Goal: Information Seeking & Learning: Find specific fact

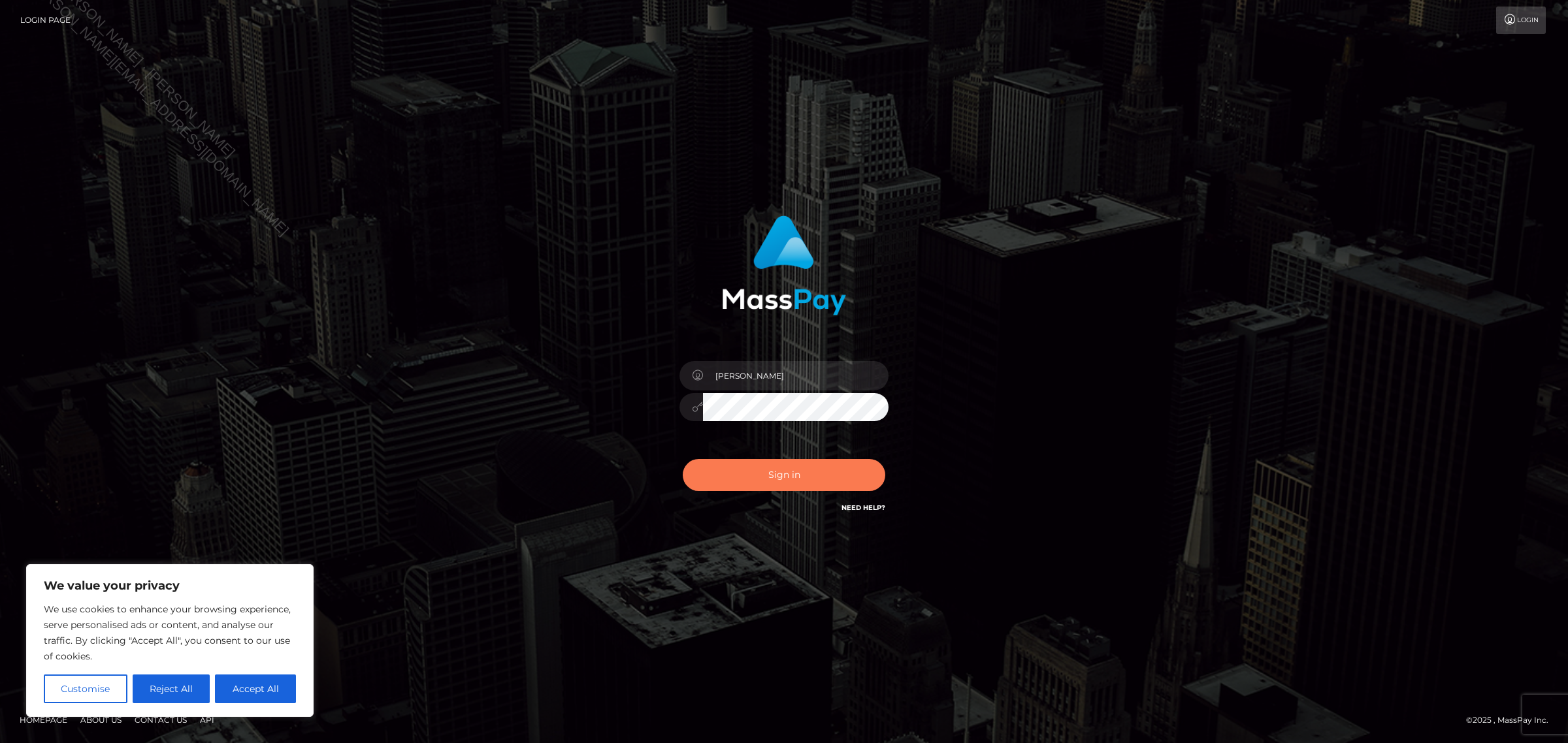
click at [767, 464] on button "Sign in" at bounding box center [784, 475] width 203 height 32
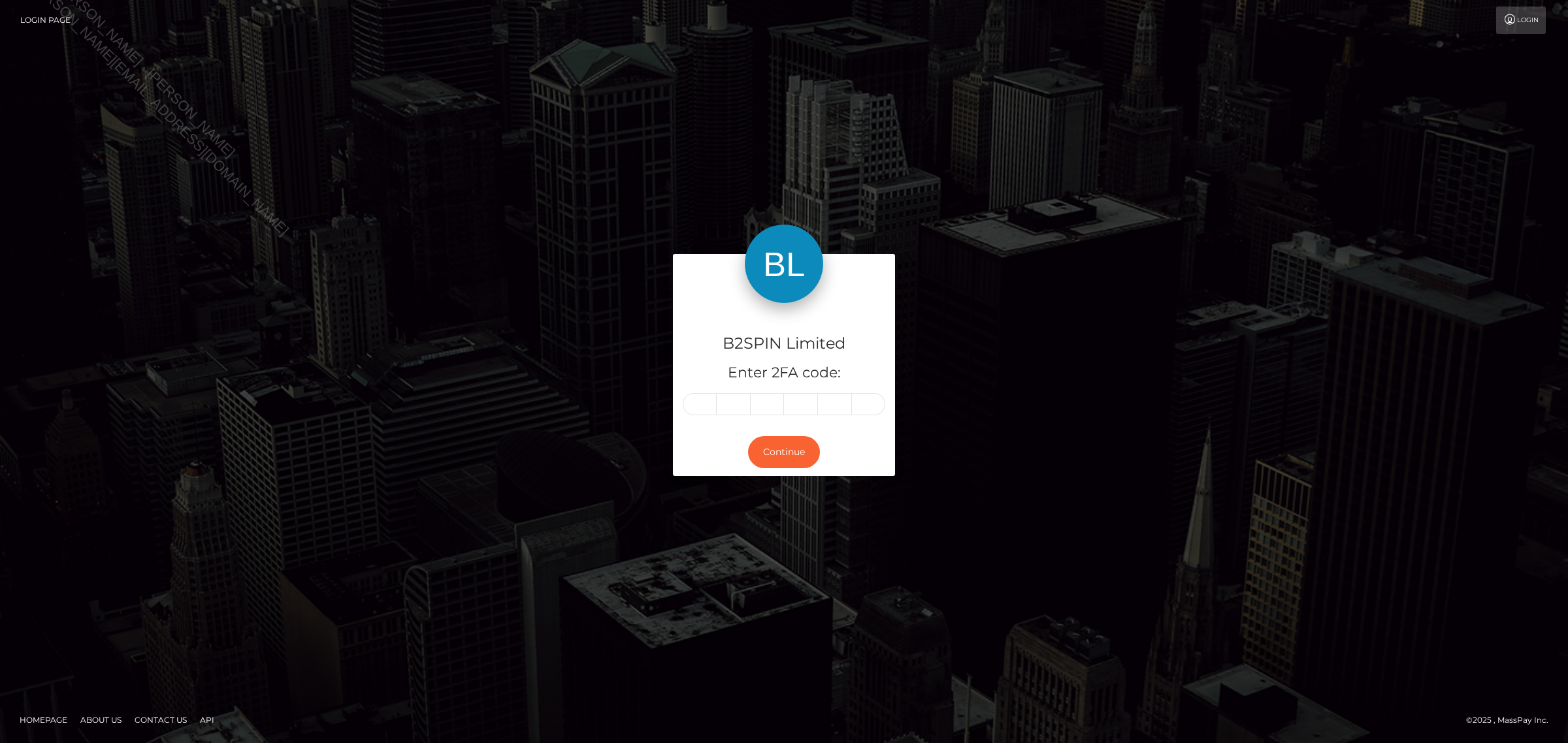
click at [807, 481] on form "B2SPIN Limited Enter 2FA code: Continue" at bounding box center [783, 371] width 222 height 235
click at [699, 403] on input "text" at bounding box center [699, 405] width 34 height 22
click at [701, 403] on input "text" at bounding box center [699, 405] width 34 height 22
type input "9"
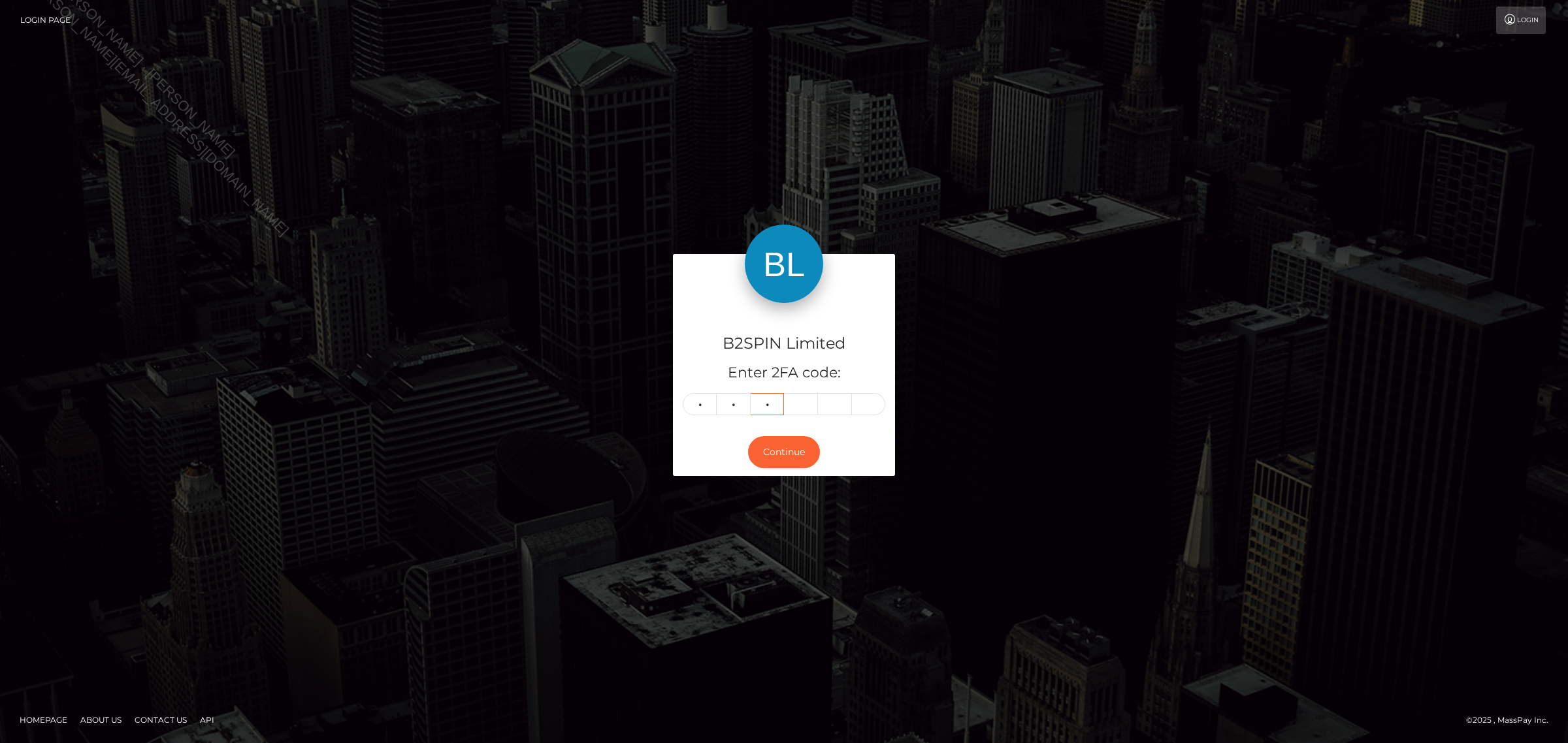
type input "5"
type input "9"
type input "3"
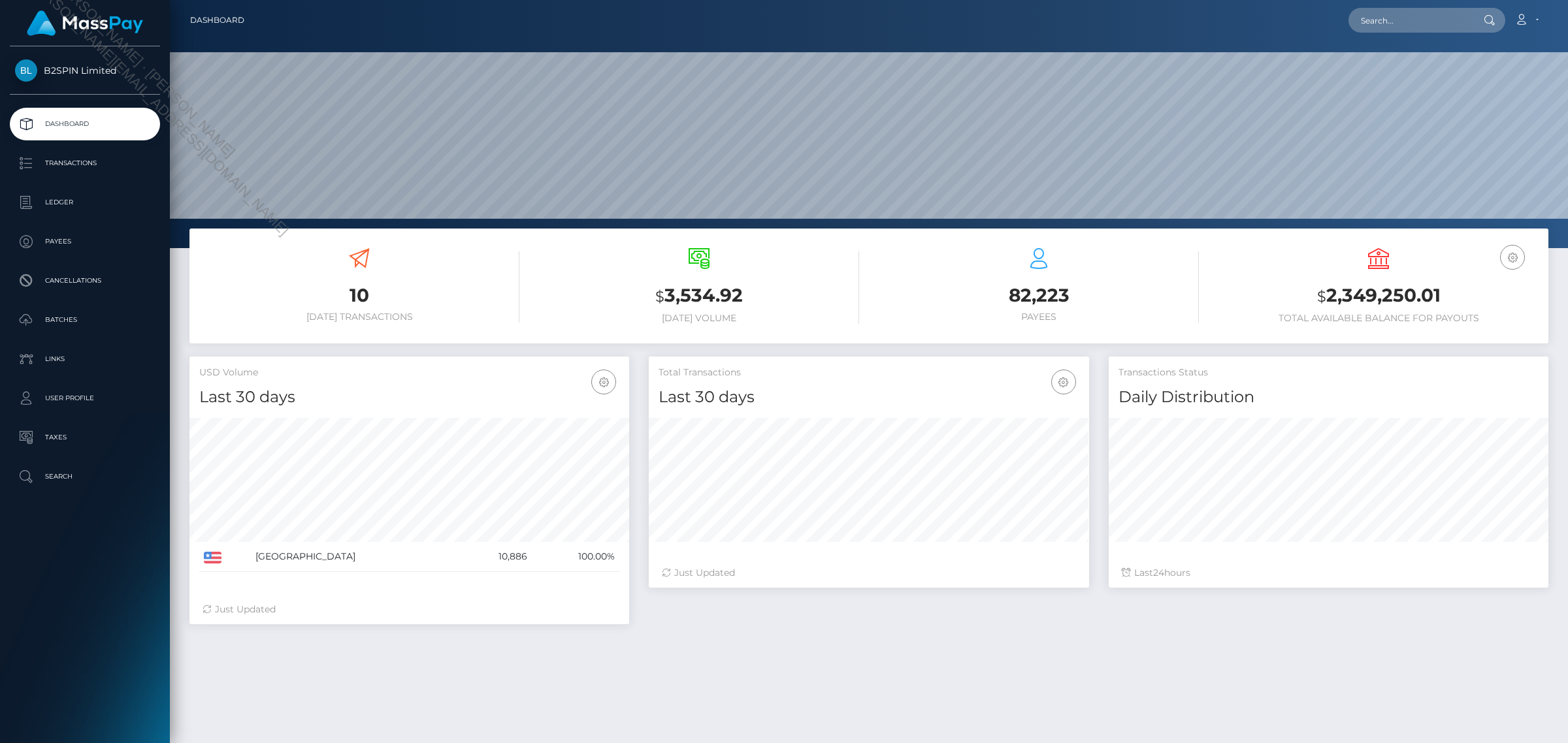
scroll to position [230, 439]
click at [1457, 31] on input "text" at bounding box center [1410, 20] width 123 height 25
paste input "1119602274"
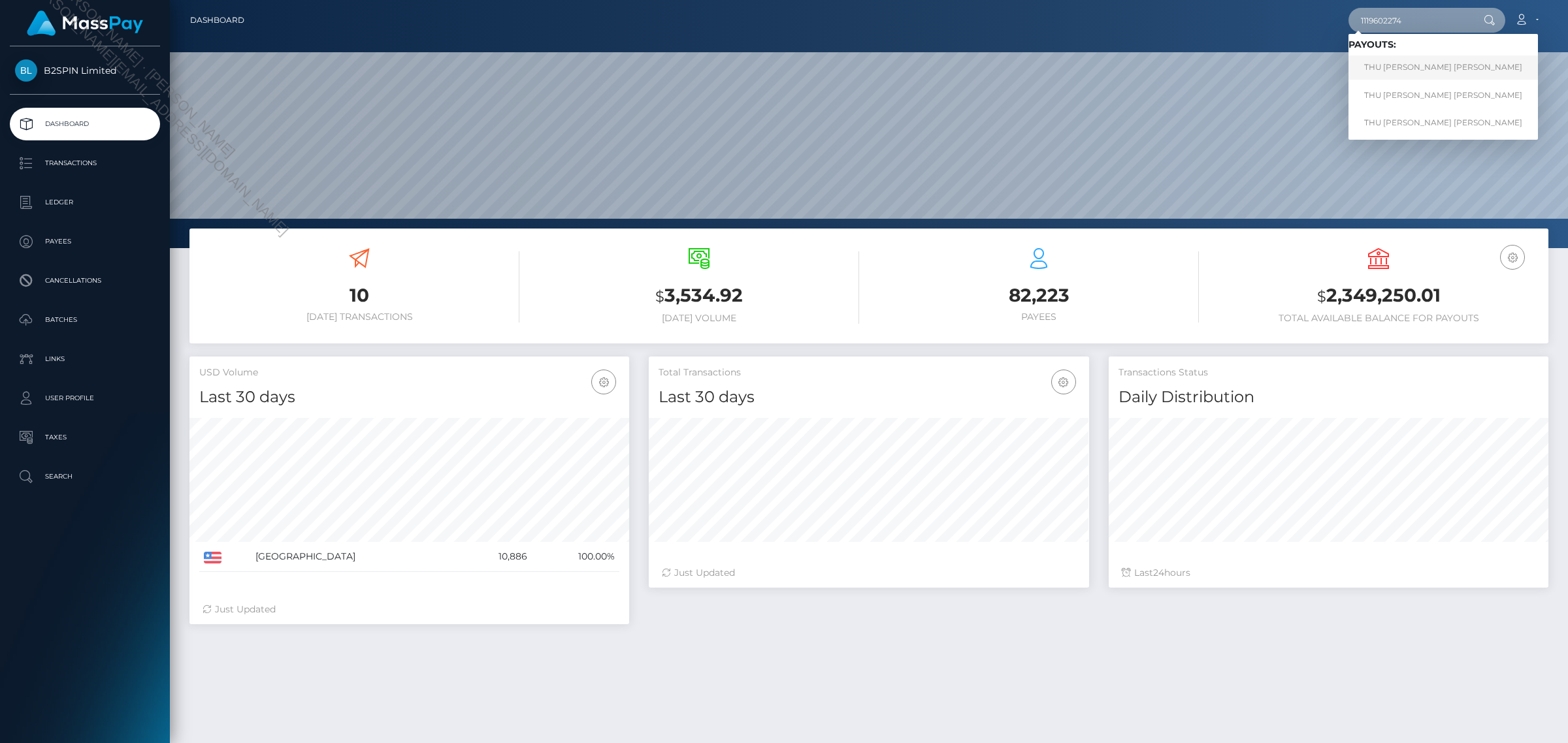
type input "1119602274"
click at [1412, 66] on link "THU LINH THI NGO" at bounding box center [1443, 67] width 189 height 24
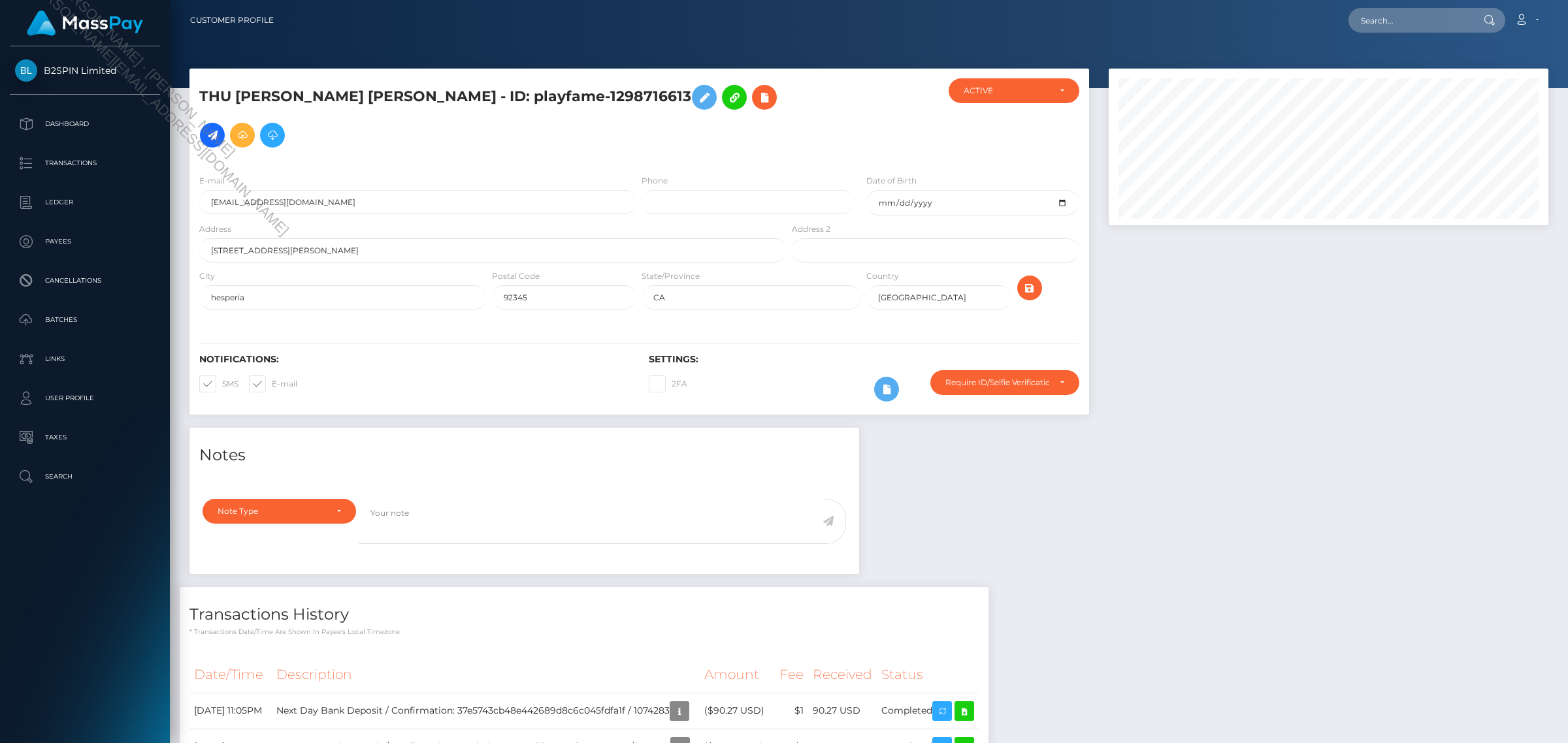
click at [1399, 264] on div at bounding box center [1329, 248] width 459 height 359
click at [1432, 17] on input "text" at bounding box center [1410, 20] width 123 height 25
paste input "e0830d0c-62ef-4d01-ac20-b46f203f3d31"
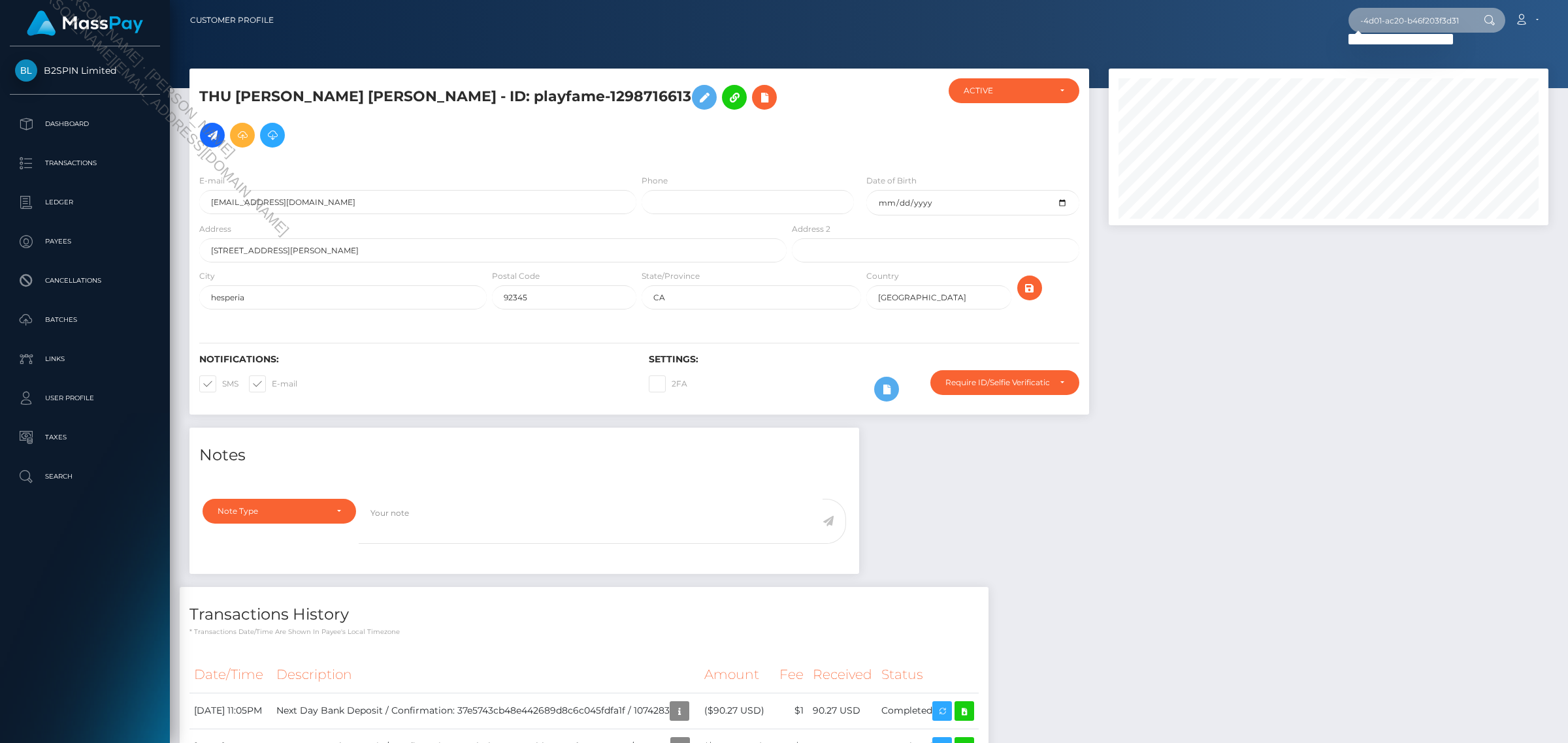
click at [1438, 15] on input "e0830d0c-62ef-4d01-ac20-b46f203f3d31" at bounding box center [1410, 20] width 123 height 25
paste input "text"
type input "e0830d0c-62ef-4d01-ac20-b46f203f3d31"
